Goal: Task Accomplishment & Management: Use online tool/utility

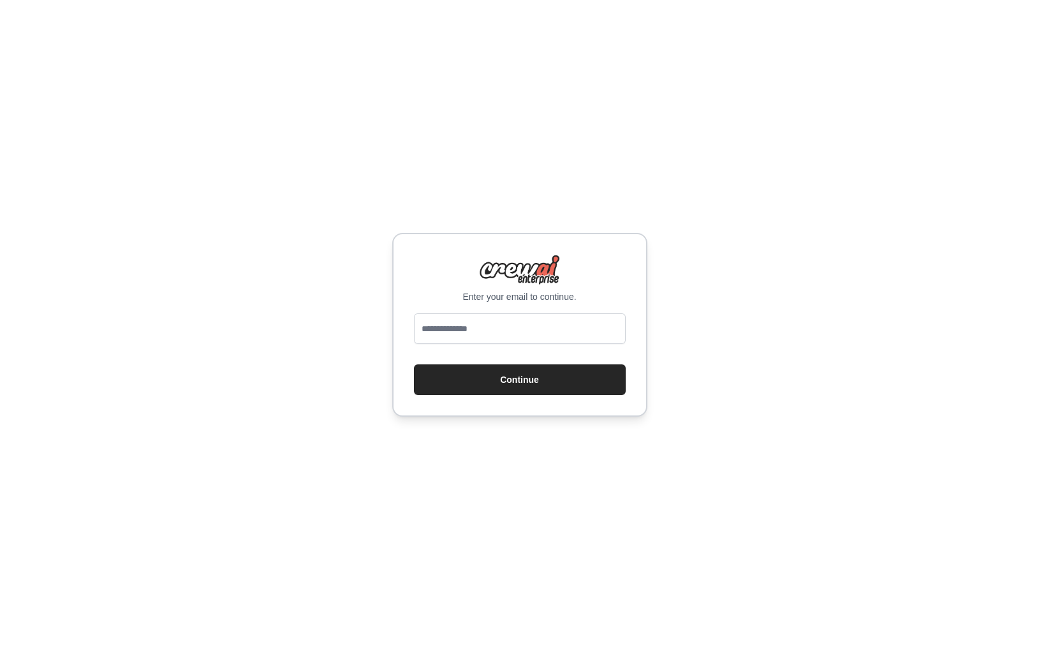
type input "**********"
click at [478, 376] on button "Continue" at bounding box center [520, 379] width 212 height 31
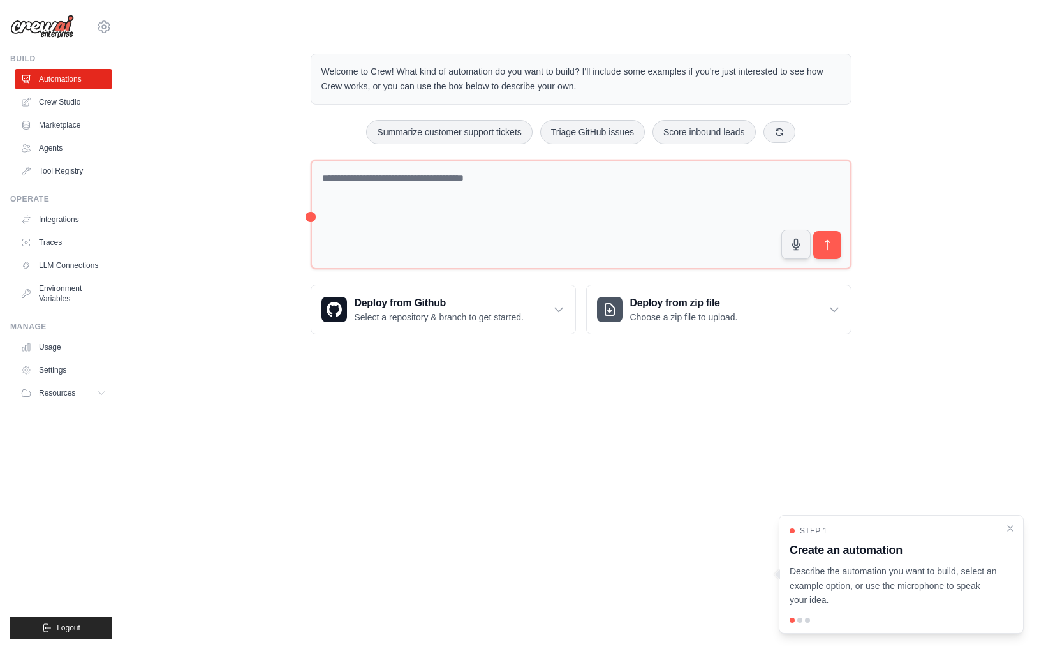
click at [270, 359] on main "Welcome to Crew! What kind of automation do you want to build? I'll include som…" at bounding box center [580, 183] width 917 height 367
